Goal: Transaction & Acquisition: Purchase product/service

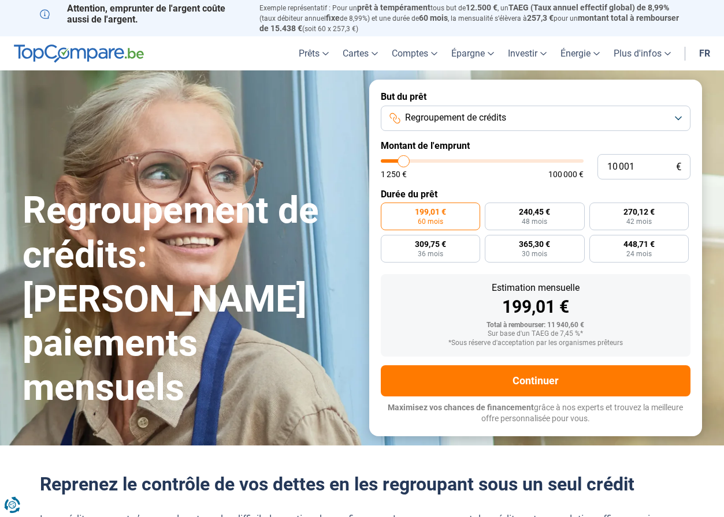
type input "9 500"
type input "9500"
type input "9 750"
type input "9750"
type input "12 000"
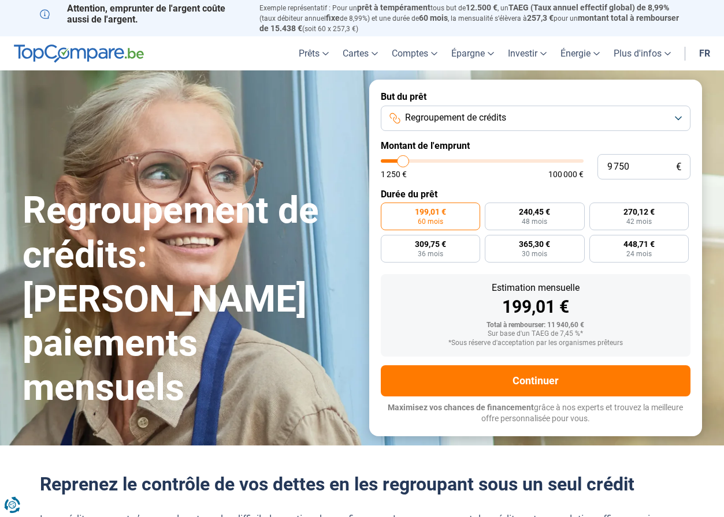
type input "12000"
type input "13 000"
type input "13000"
type input "14 250"
type input "14250"
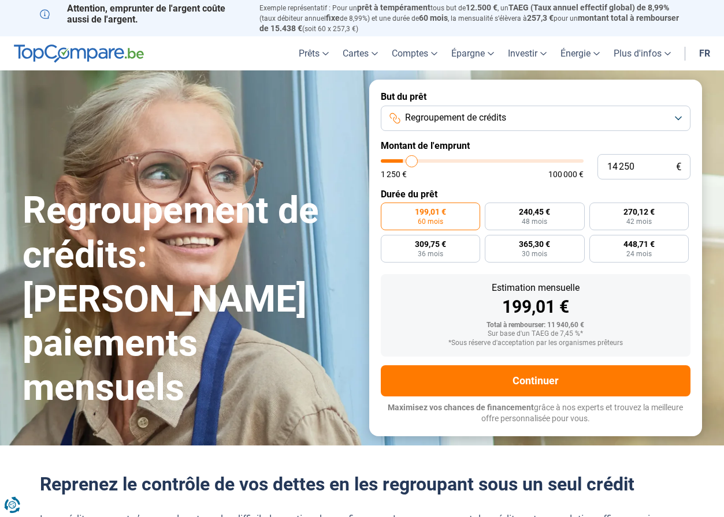
type input "14 500"
type input "14500"
type input "14 750"
type input "14750"
type input "15 000"
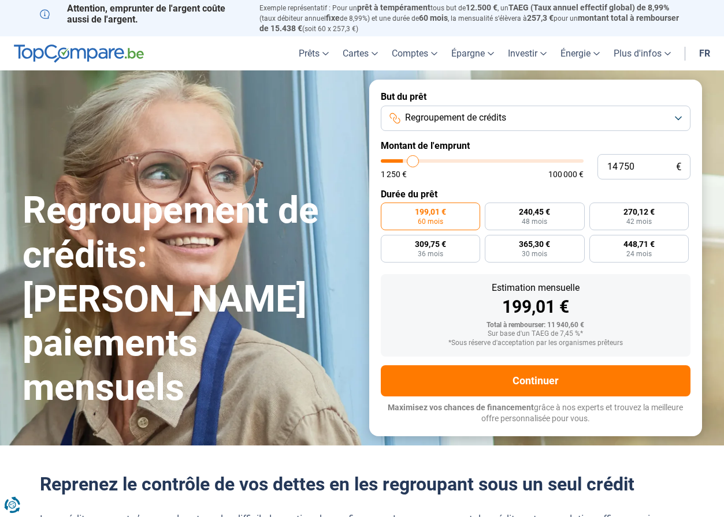
type input "15000"
type input "15 750"
type input "15750"
type input "16 000"
type input "16000"
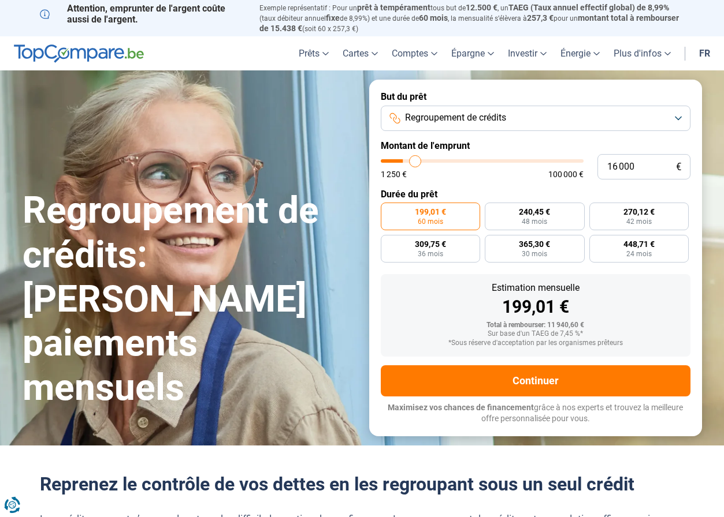
type input "16 500"
type input "16500"
type input "17 000"
type input "17000"
type input "17 250"
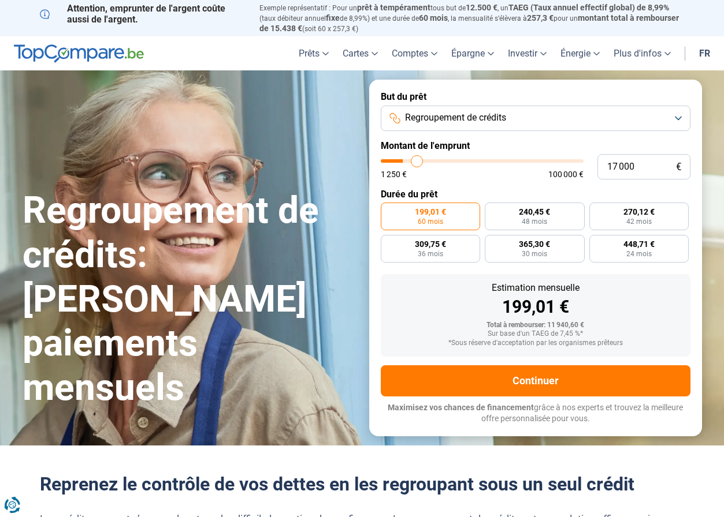
type input "17250"
type input "17 500"
type input "17500"
type input "17 750"
type input "17750"
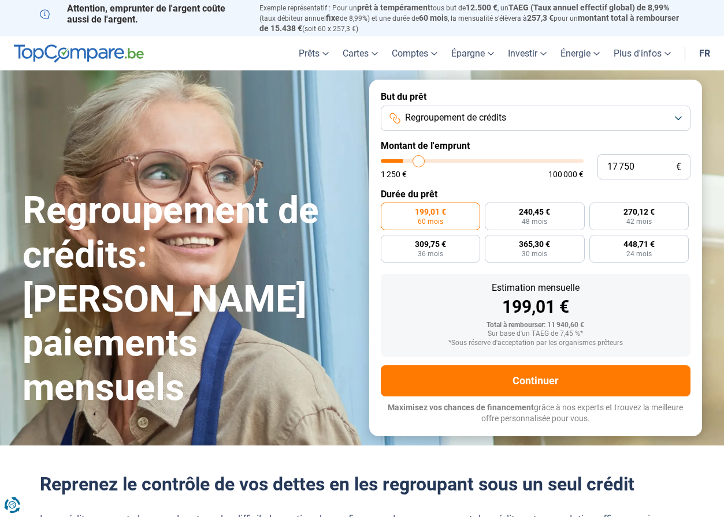
type input "18 000"
type input "18000"
type input "18 500"
type input "18500"
type input "18 750"
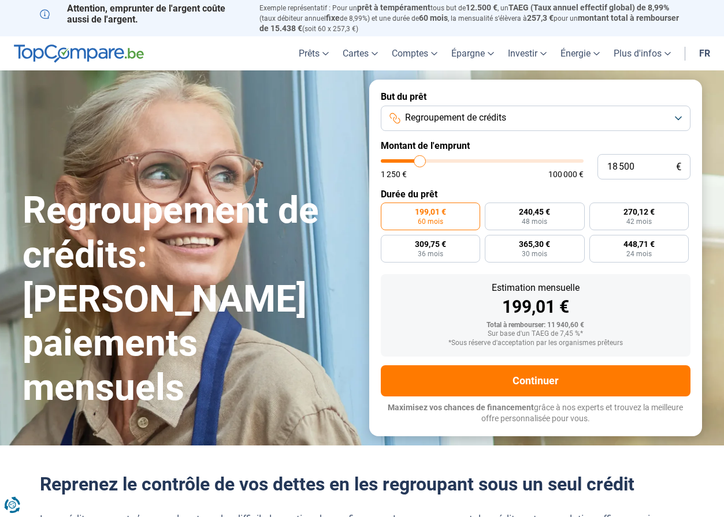
type input "18750"
type input "19 000"
type input "19000"
type input "19 250"
type input "19250"
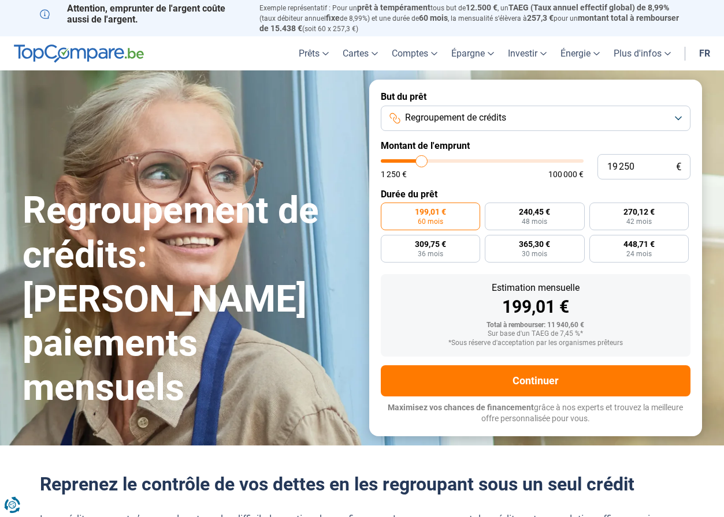
type input "19 750"
type input "19750"
type input "20 000"
type input "20000"
type input "20 250"
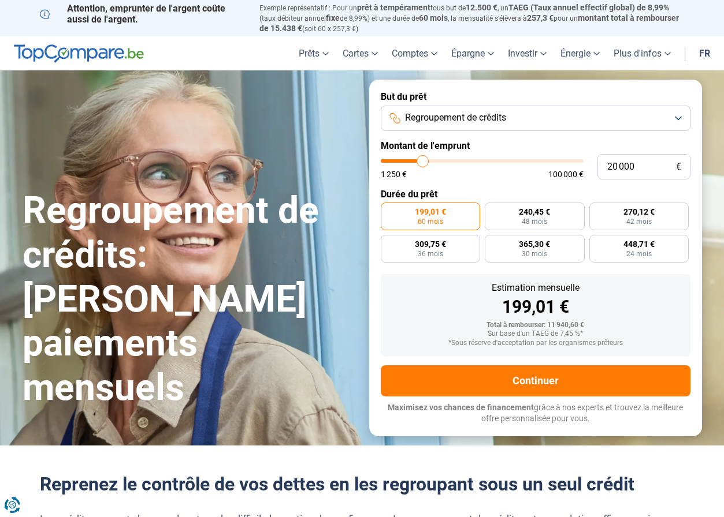
type input "20250"
type input "20 000"
type input "20000"
type input "19 250"
type input "19250"
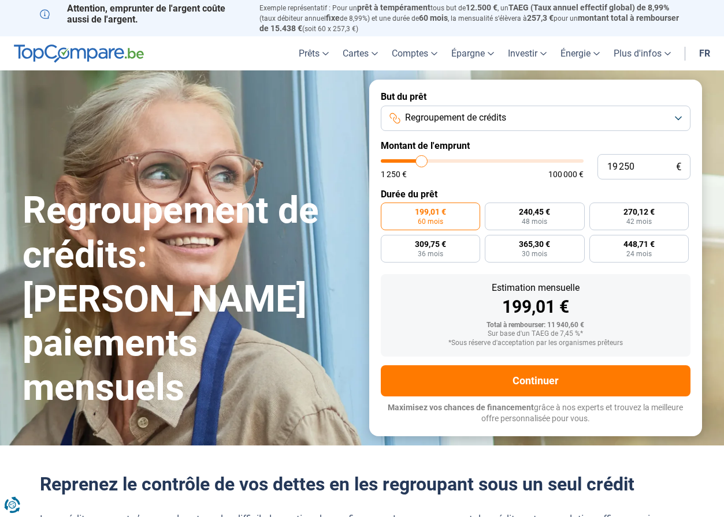
type input "19 000"
type input "19000"
type input "18 750"
type input "18750"
type input "18 000"
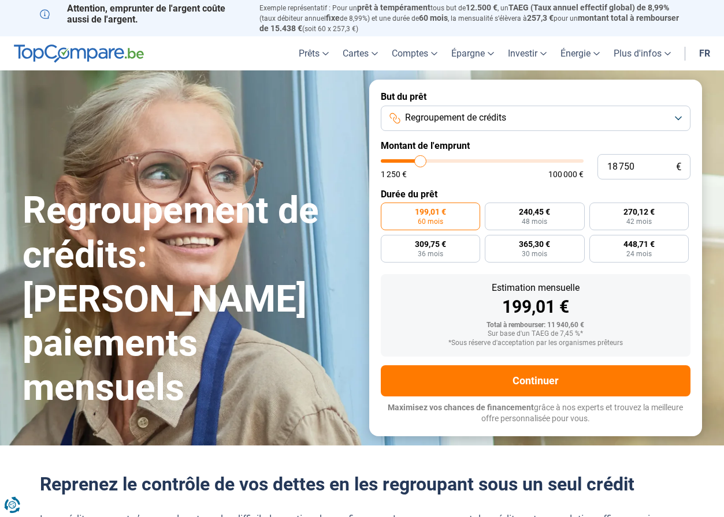
type input "18000"
type input "17 250"
type input "17250"
type input "17 000"
type input "17000"
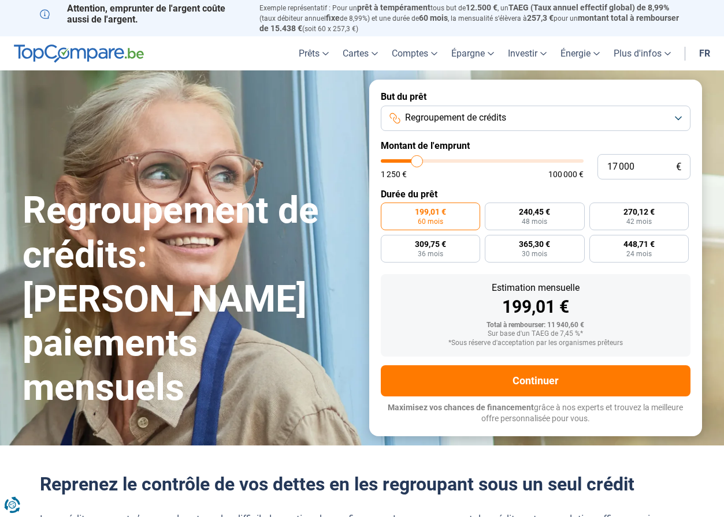
type input "16 250"
type input "16250"
type input "15 500"
type input "15500"
type input "15 000"
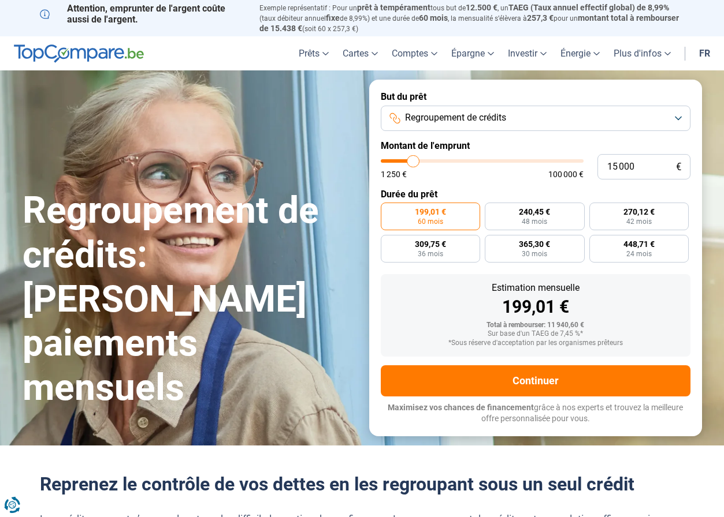
drag, startPoint x: 402, startPoint y: 160, endPoint x: 414, endPoint y: 159, distance: 11.6
type input "15000"
click at [414, 159] on input "range" at bounding box center [482, 160] width 203 height 3
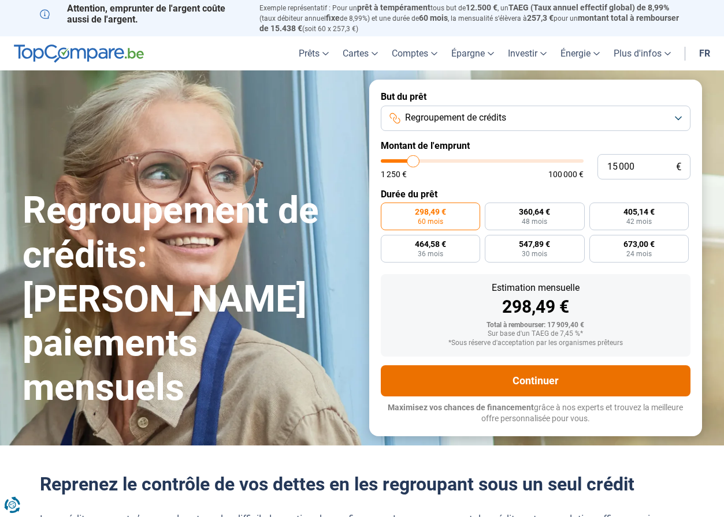
click at [533, 378] on button "Continuer" at bounding box center [536, 381] width 310 height 31
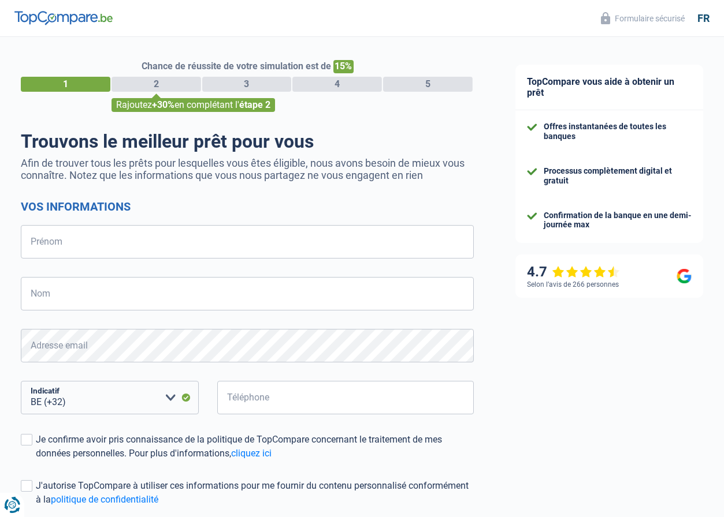
select select "32"
